Goal: Transaction & Acquisition: Book appointment/travel/reservation

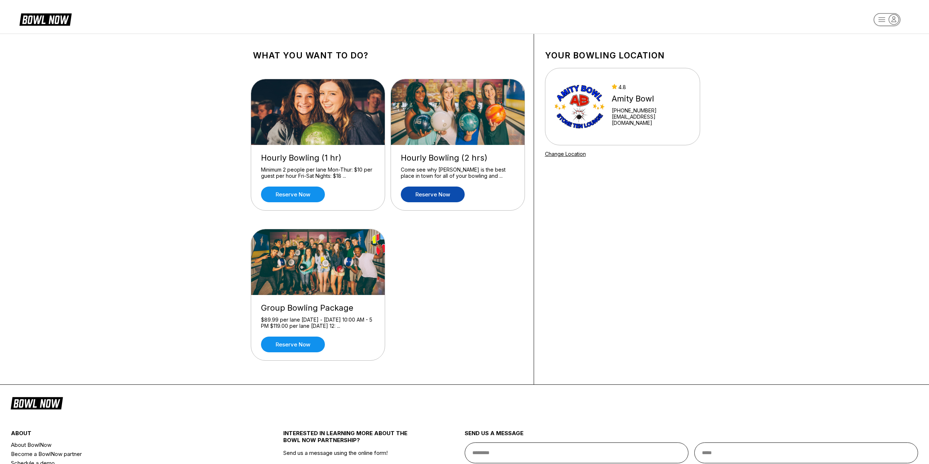
click at [446, 197] on link "Reserve now" at bounding box center [433, 194] width 64 height 16
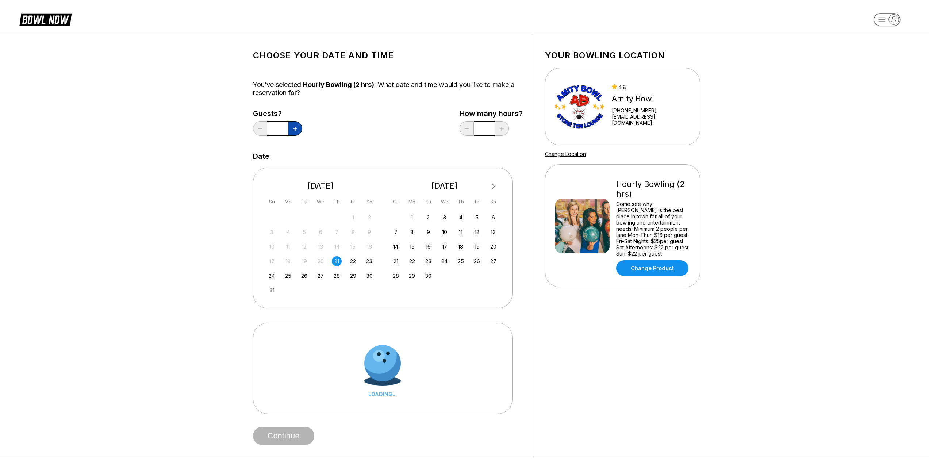
click at [298, 124] on button at bounding box center [295, 128] width 14 height 15
type input "*"
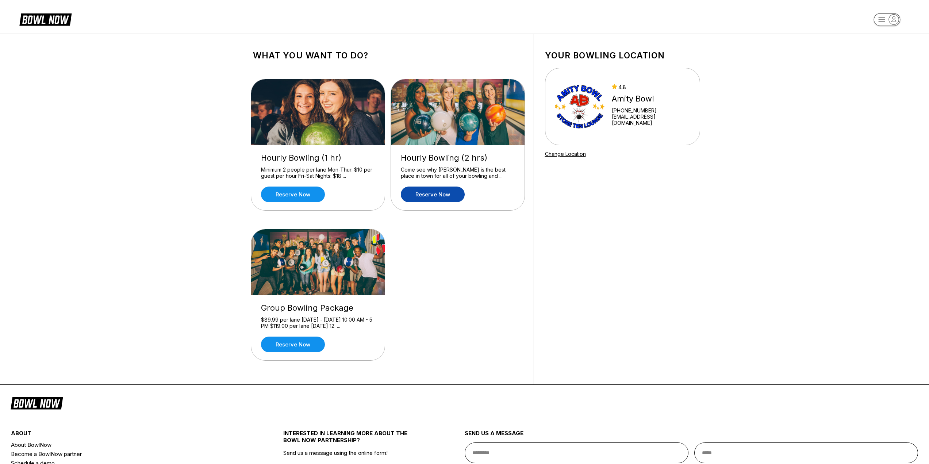
click at [434, 195] on link "Reserve now" at bounding box center [433, 194] width 64 height 16
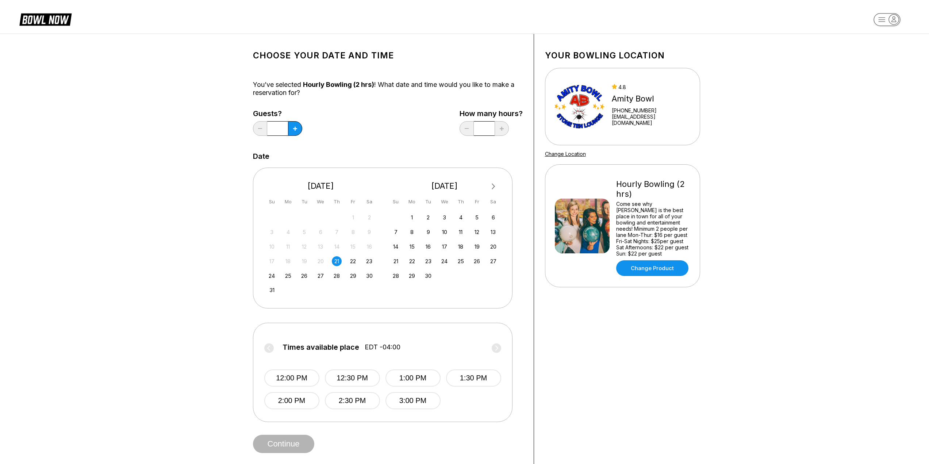
click at [44, 13] on icon at bounding box center [45, 20] width 59 height 16
